Goal: Task Accomplishment & Management: Use online tool/utility

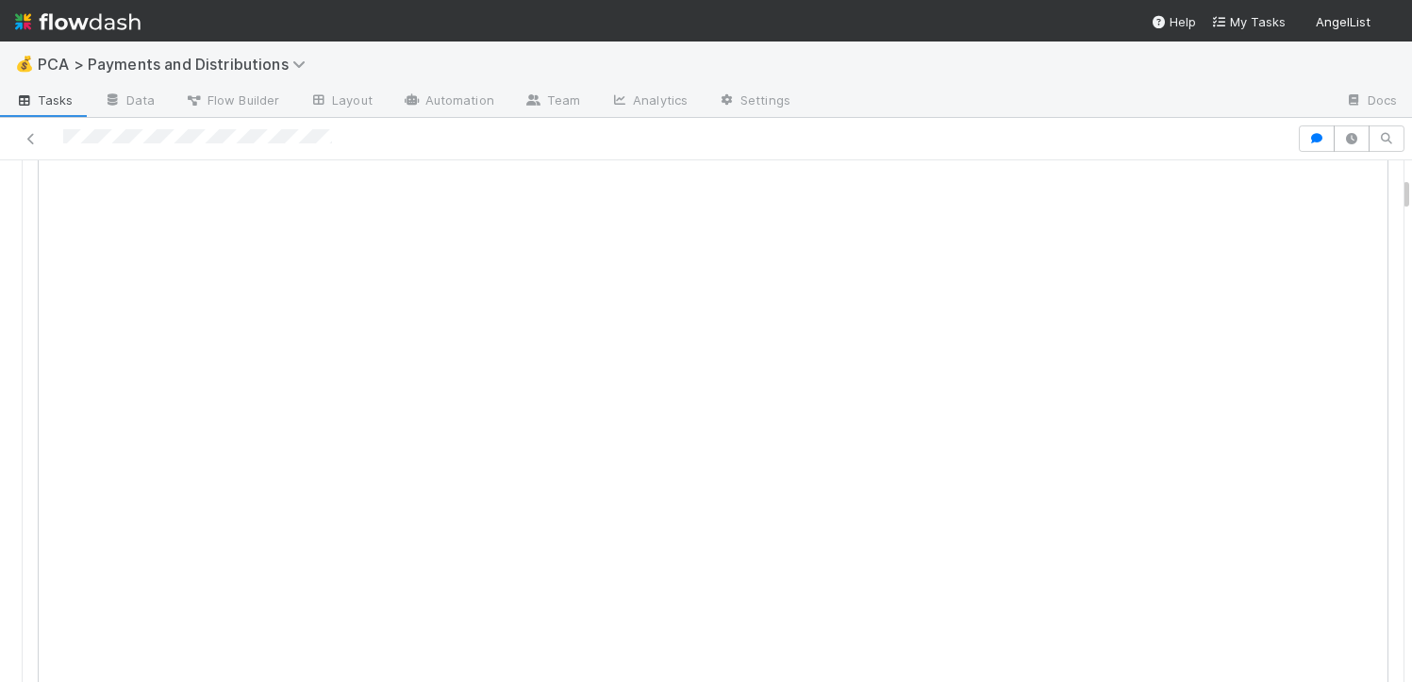
scroll to position [121, 0]
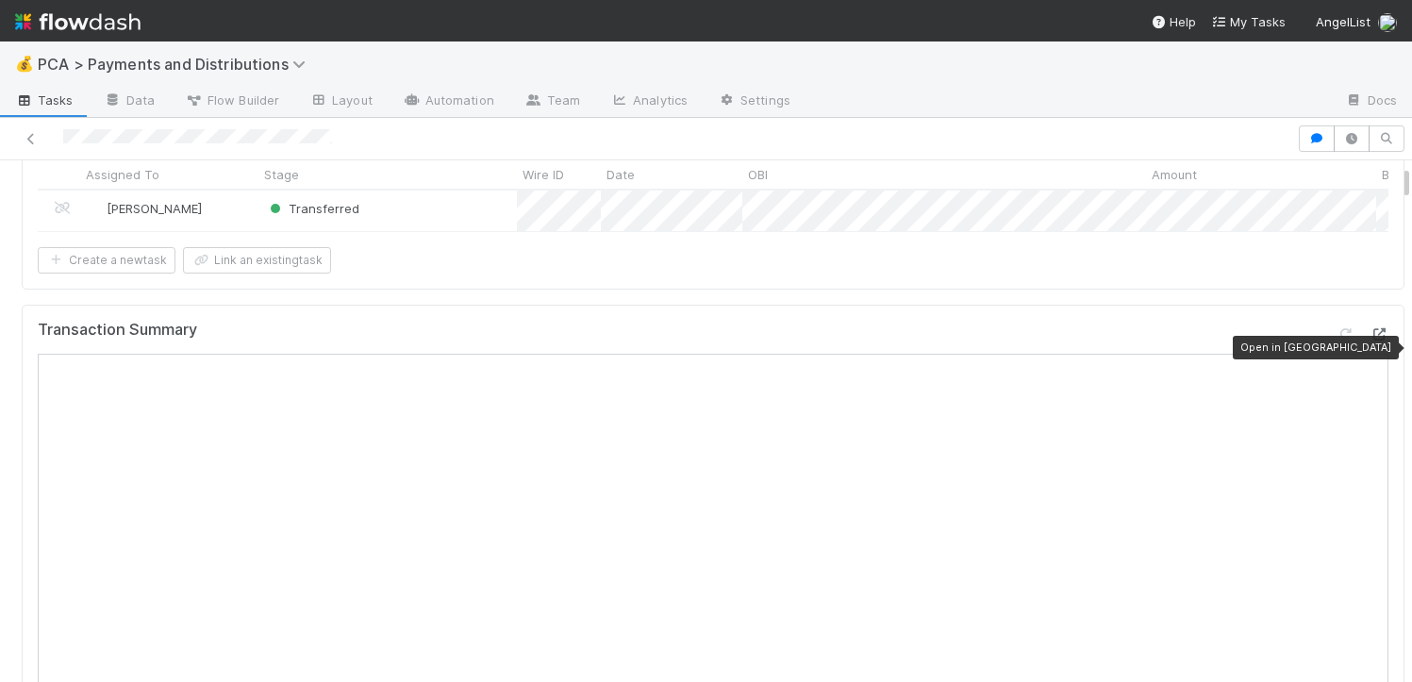
click at [1370, 343] on div at bounding box center [1379, 334] width 19 height 19
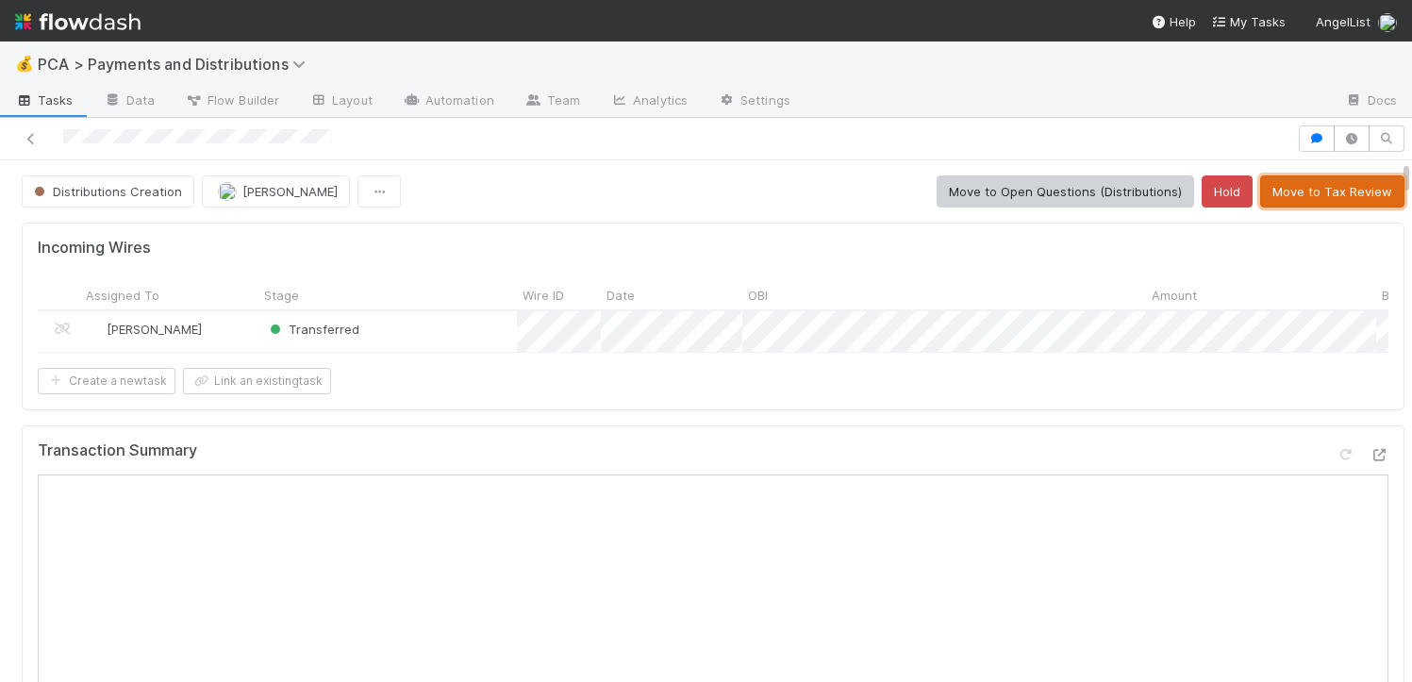
click at [1267, 188] on button "Move to Tax Review" at bounding box center [1332, 191] width 144 height 32
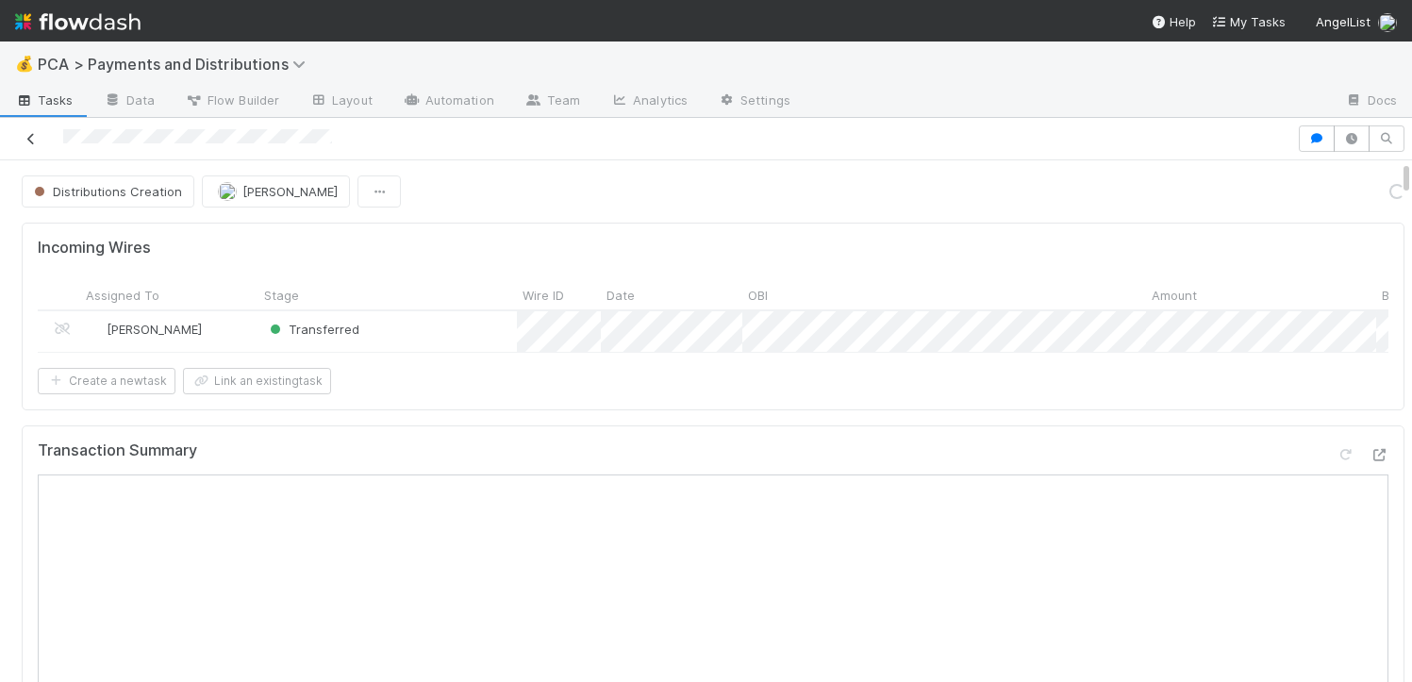
drag, startPoint x: 359, startPoint y: 140, endPoint x: 22, endPoint y: 140, distance: 337.8
click at [22, 140] on div at bounding box center [649, 138] width 1282 height 26
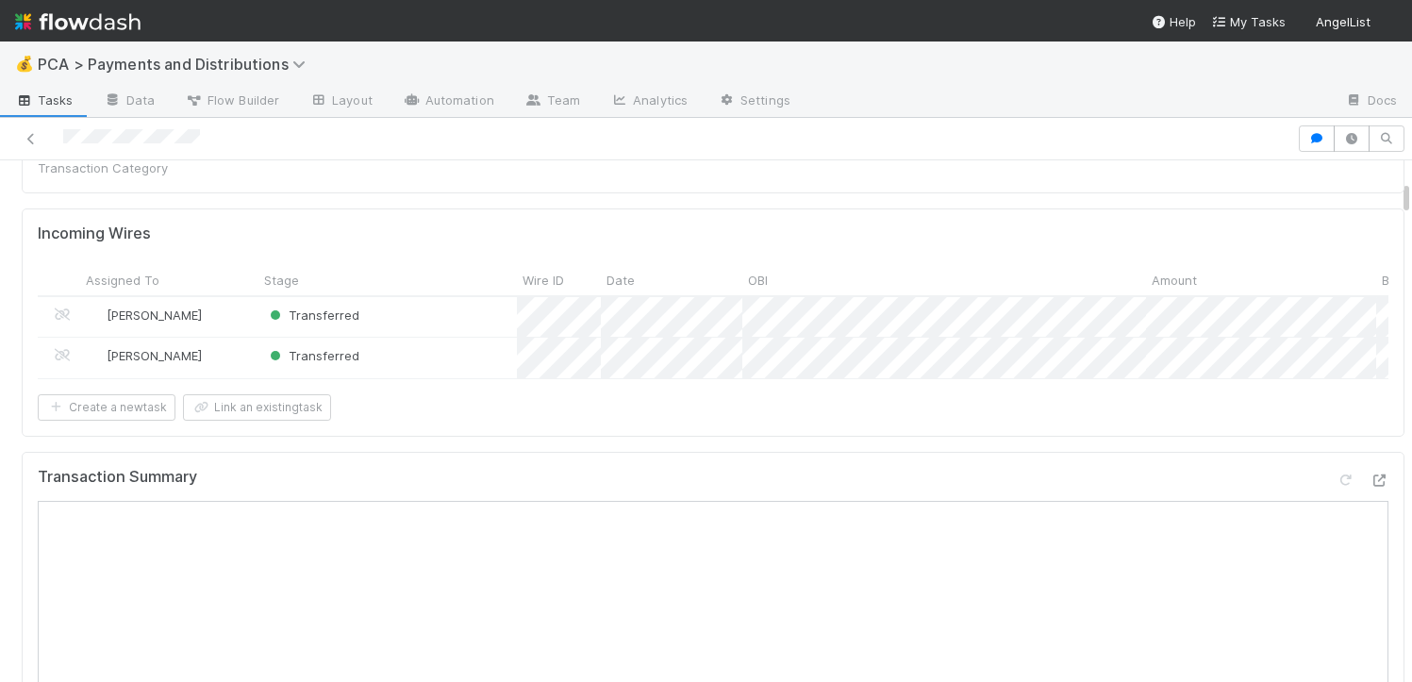
scroll to position [554, 0]
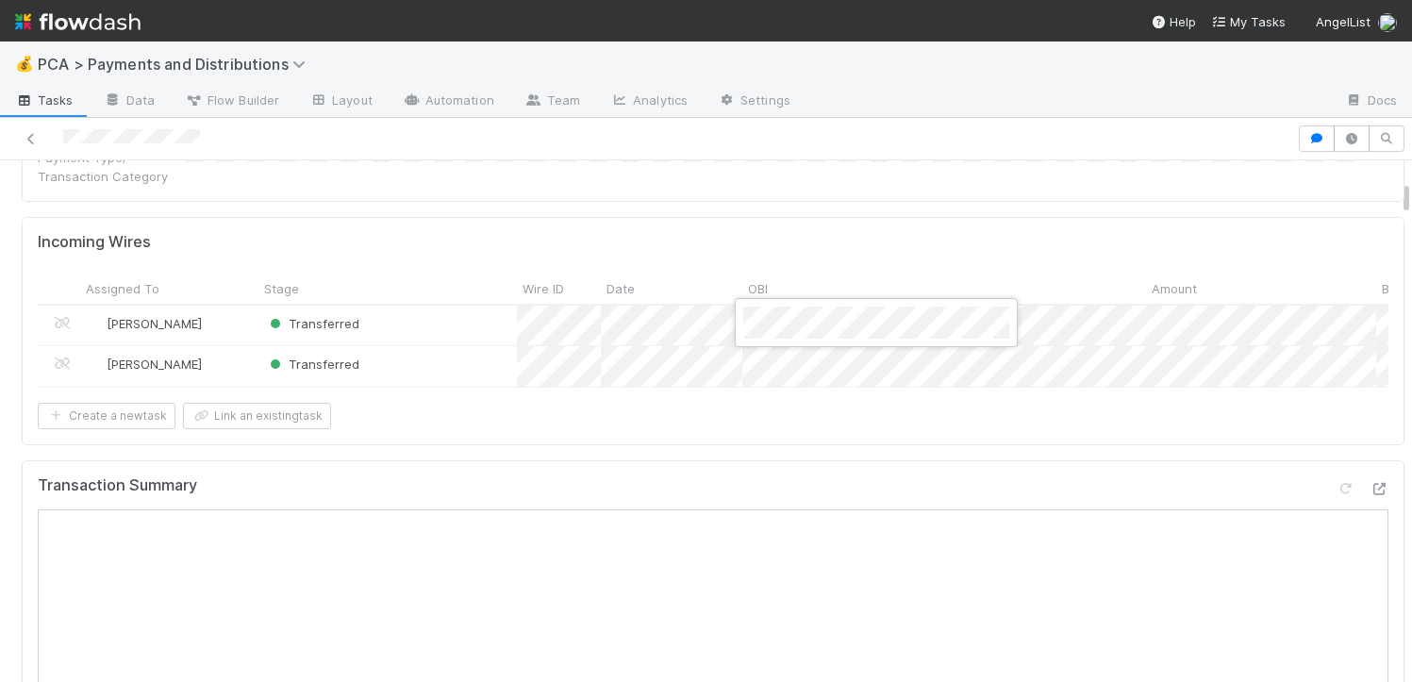
click at [719, 325] on div at bounding box center [706, 341] width 1412 height 682
click at [482, 346] on div "Transferred" at bounding box center [388, 366] width 259 height 41
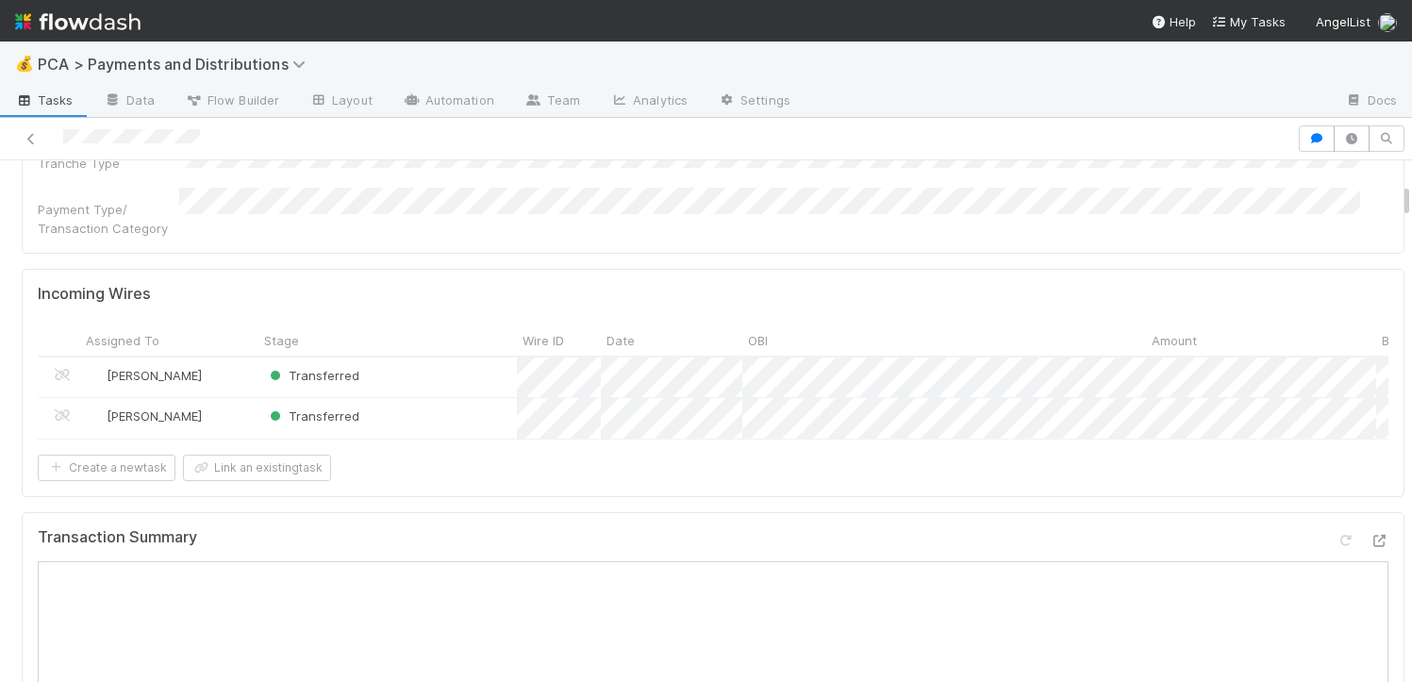
scroll to position [610, 0]
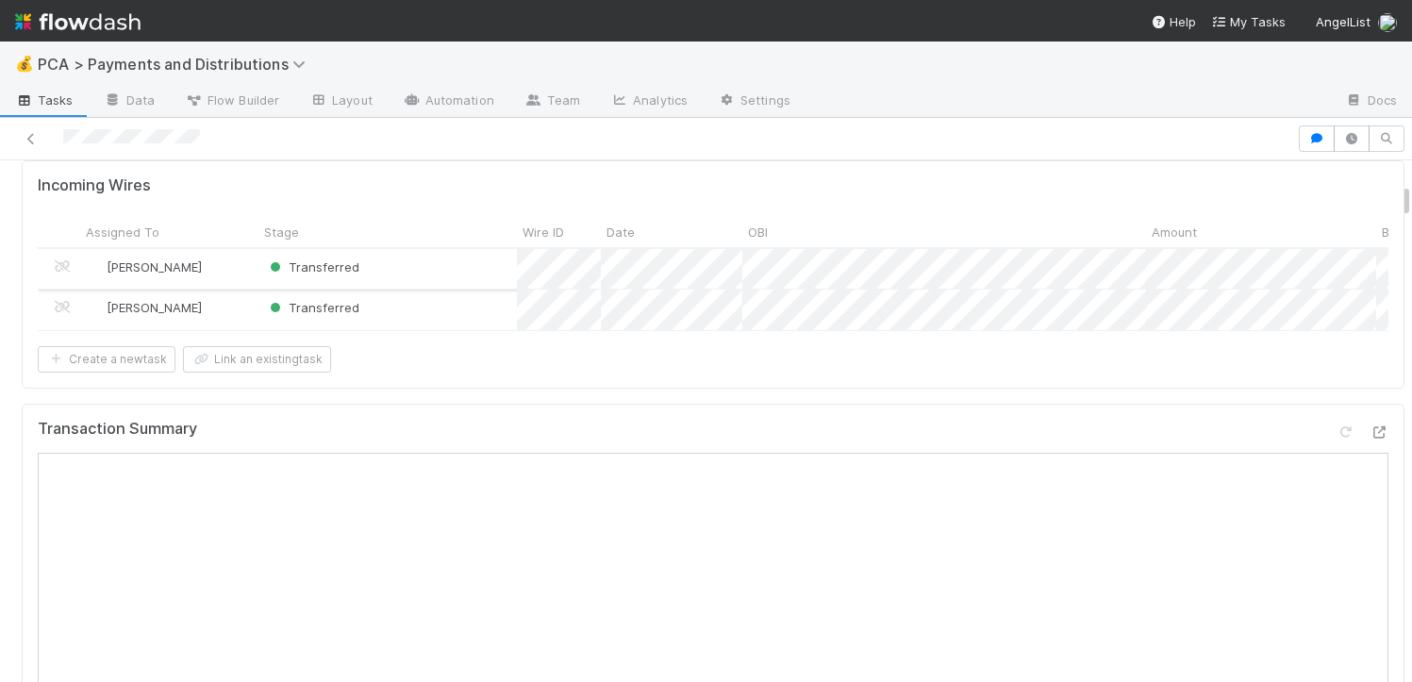
click at [457, 249] on div "Transferred" at bounding box center [388, 269] width 259 height 41
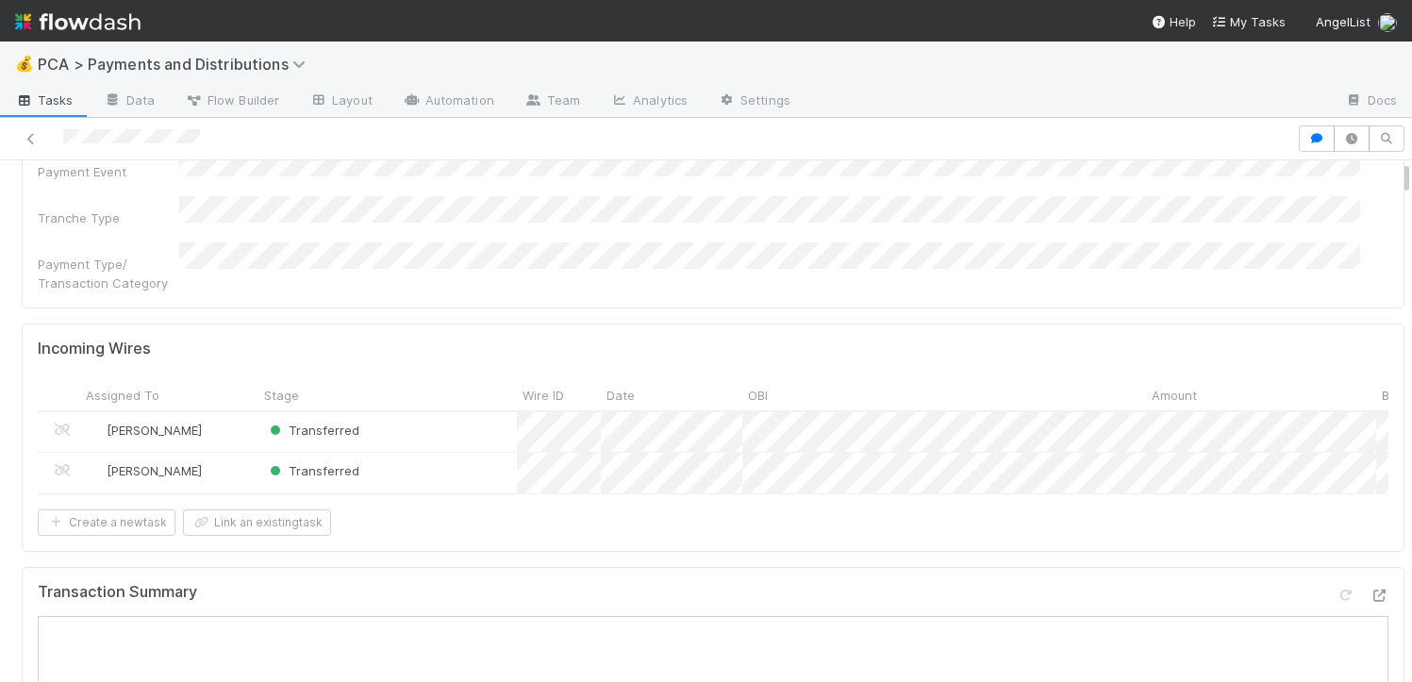
scroll to position [559, 0]
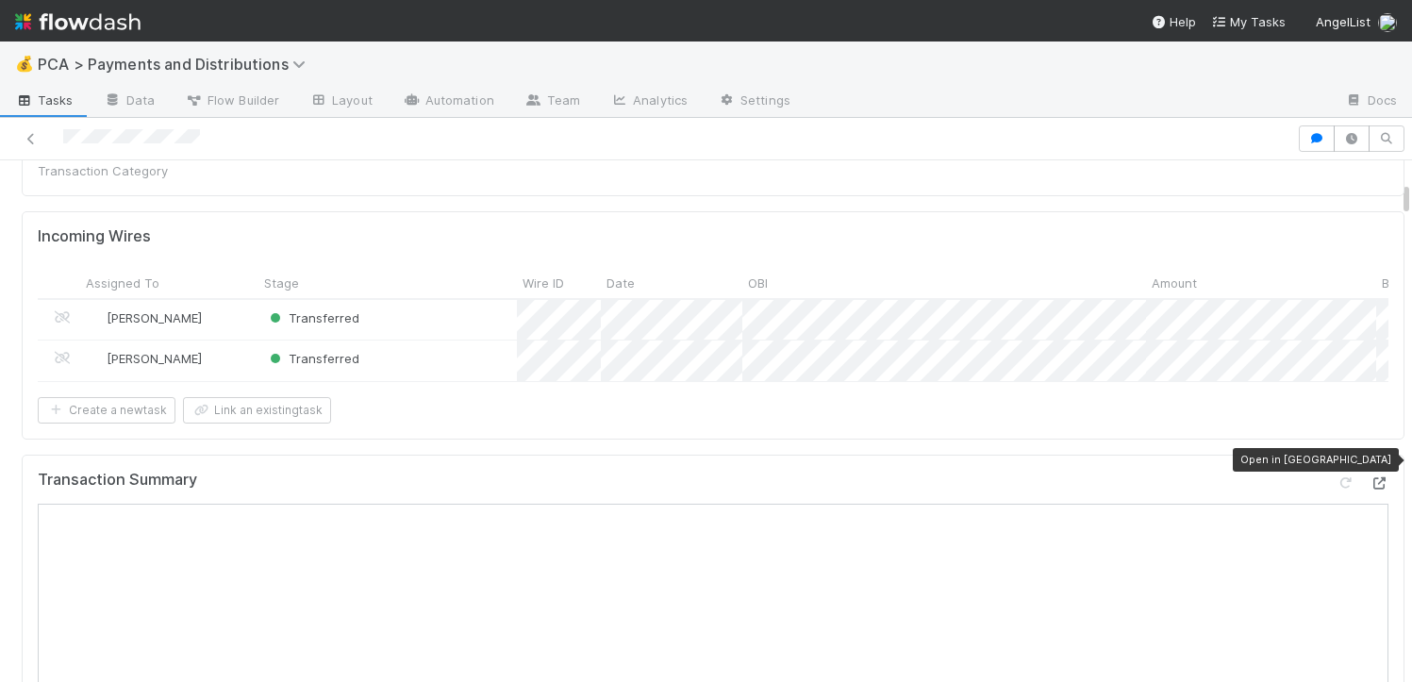
click at [1370, 477] on icon at bounding box center [1379, 483] width 19 height 12
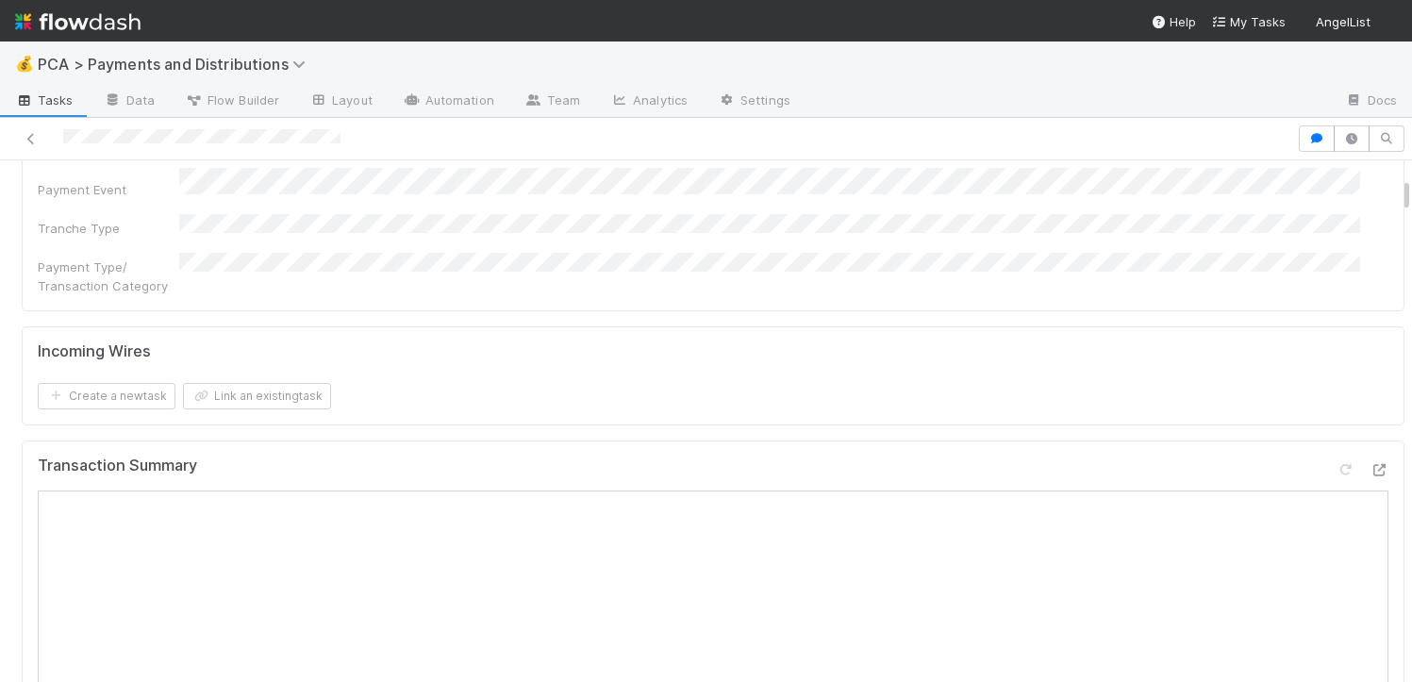
scroll to position [455, 0]
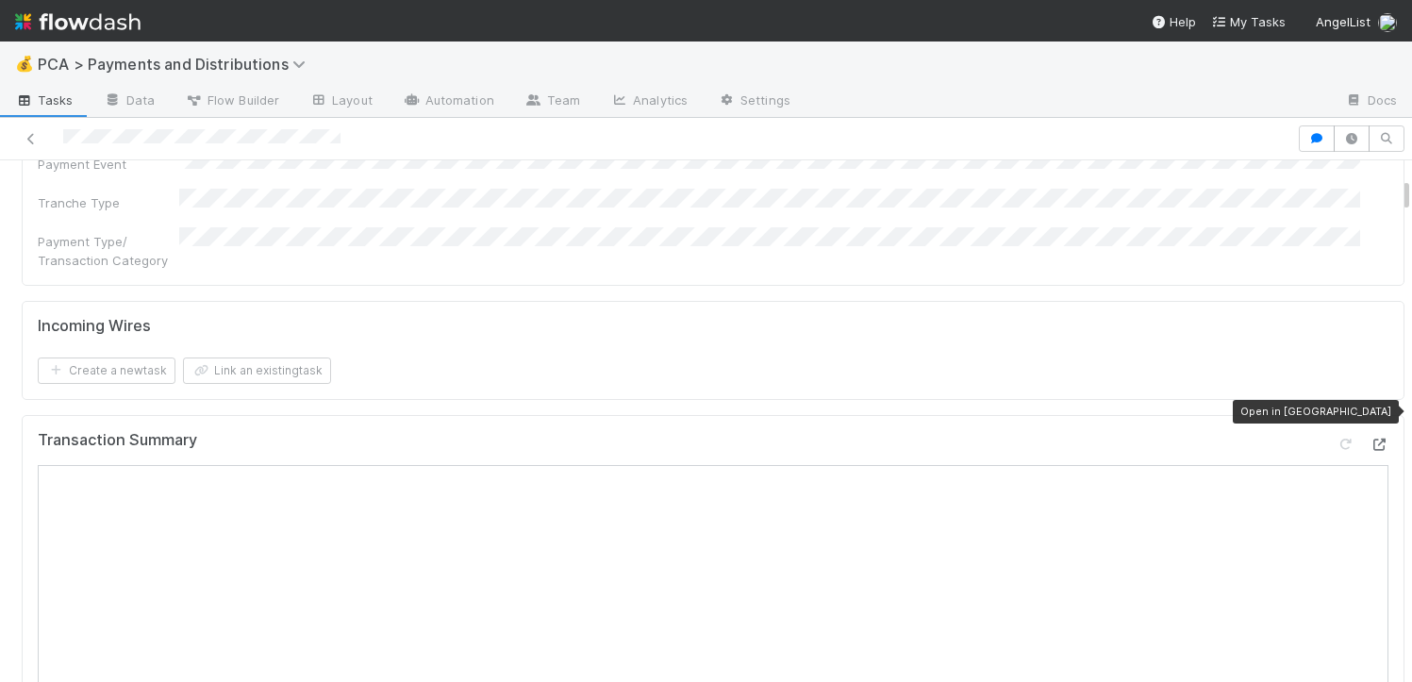
click at [1370, 439] on icon at bounding box center [1379, 445] width 19 height 12
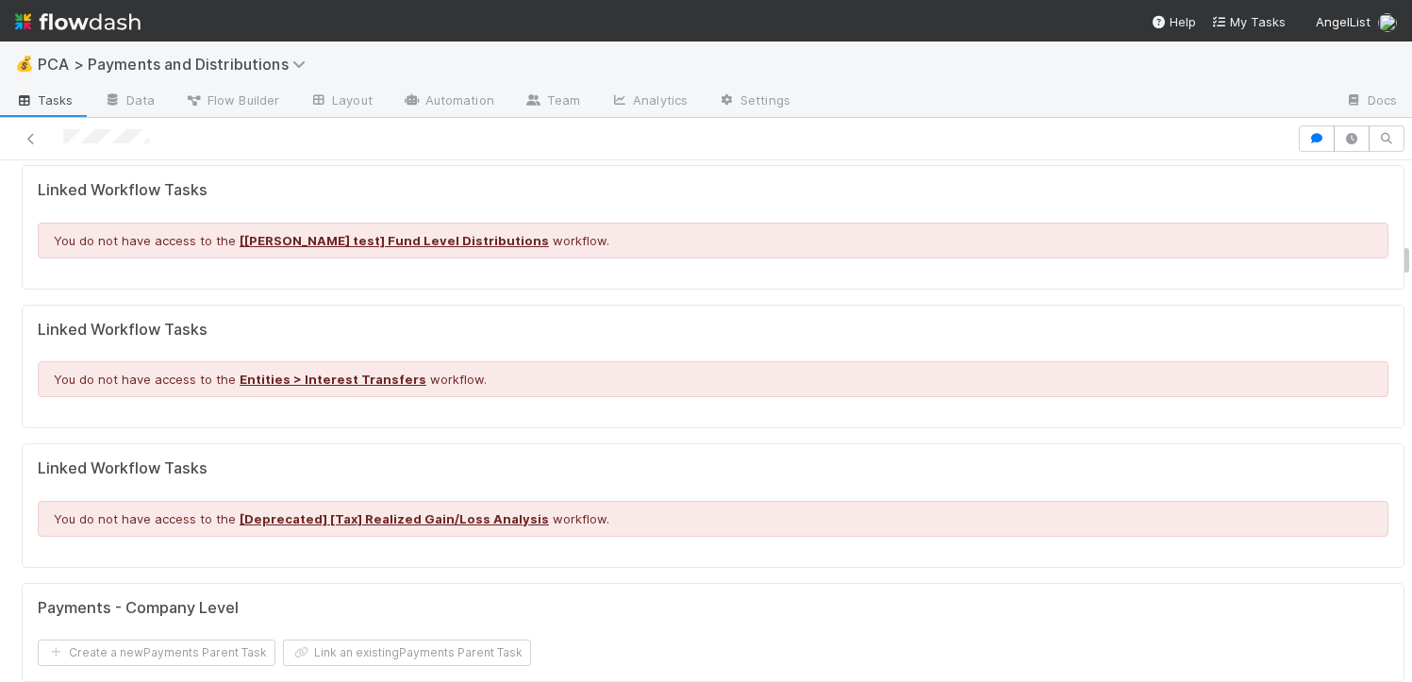
scroll to position [1492, 0]
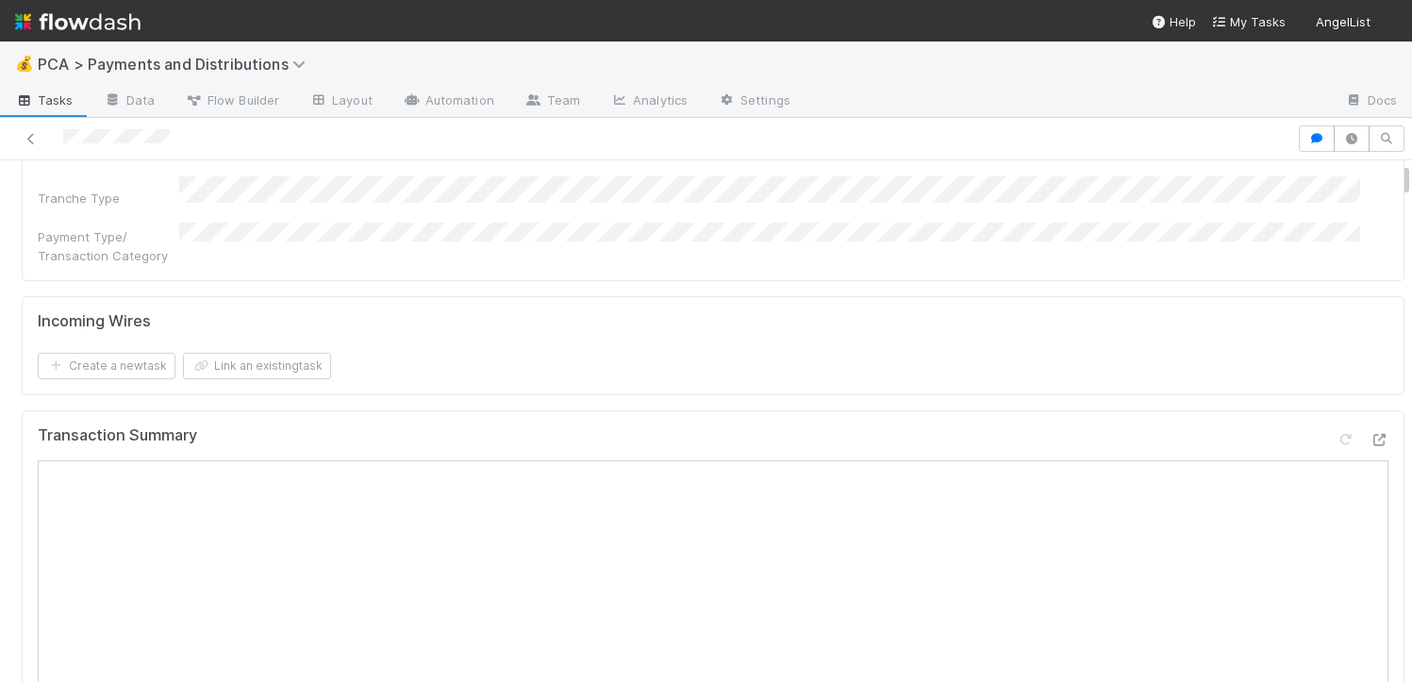
scroll to position [531, 0]
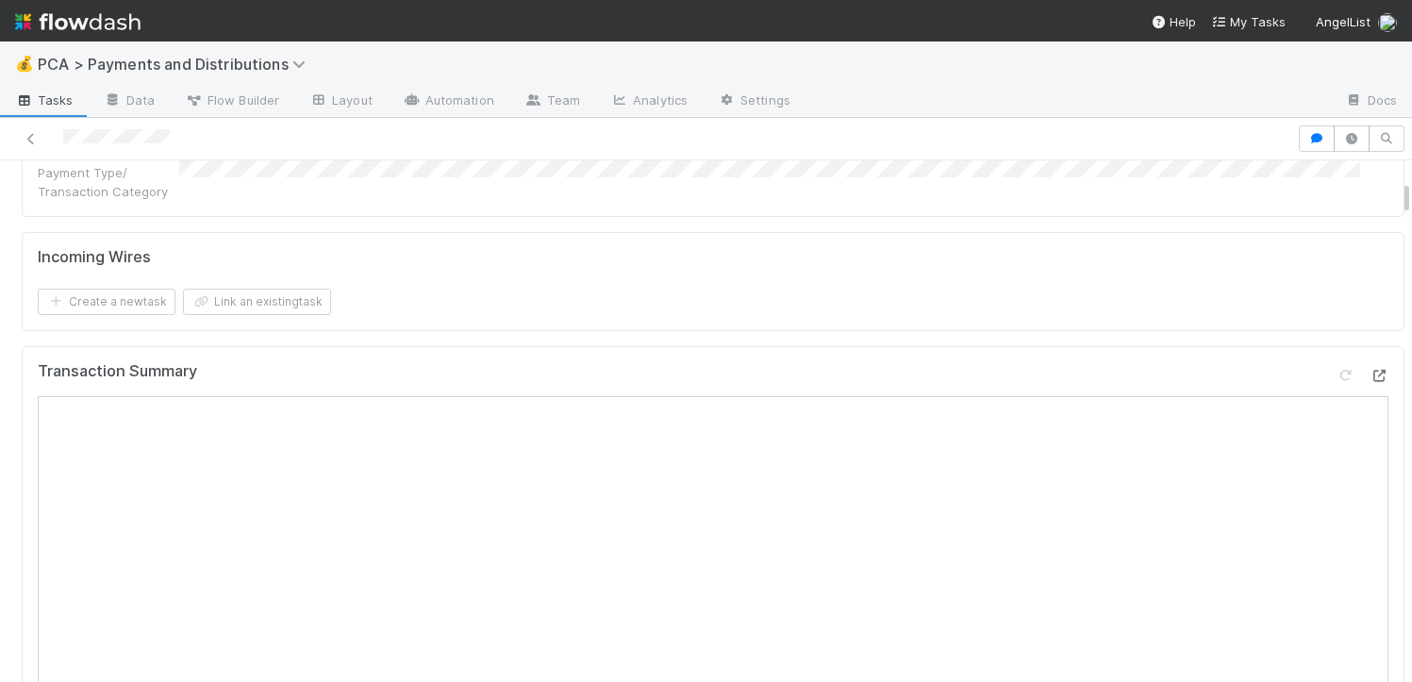
click at [1370, 370] on icon at bounding box center [1379, 376] width 19 height 12
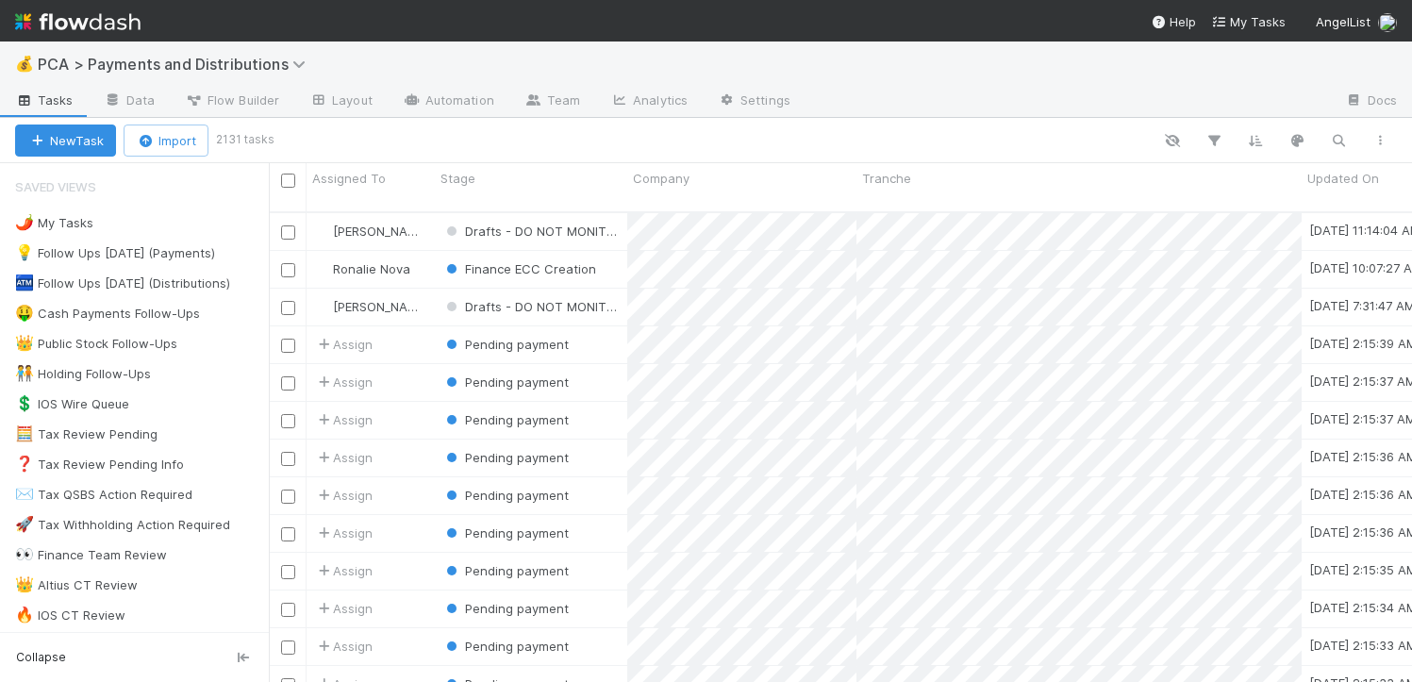
scroll to position [471, 1129]
